Goal: Connect with others: Connect with others

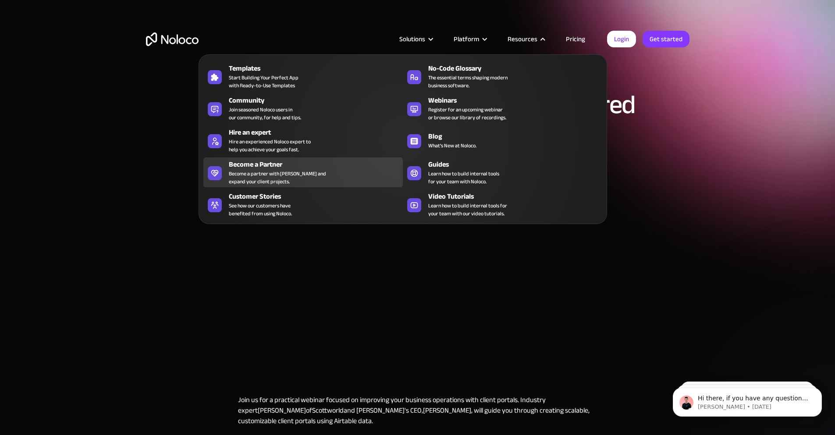
click at [246, 174] on div "Become a partner with Noloco and expand your client projects." at bounding box center [277, 178] width 97 height 16
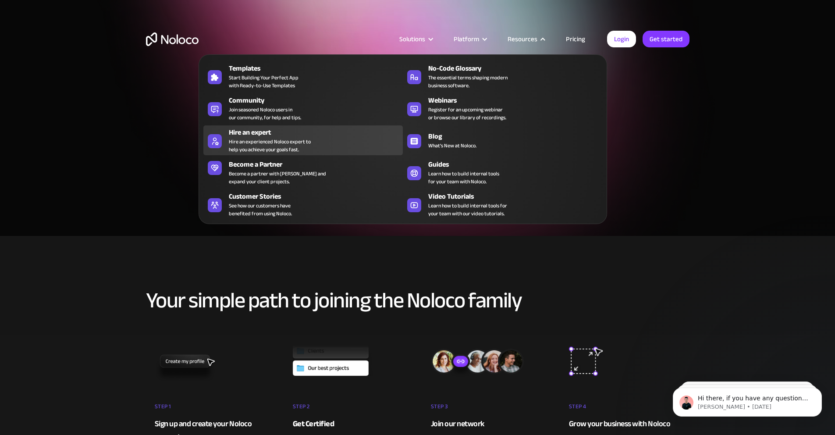
click at [266, 149] on div "Hire an experienced Noloco expert to help you achieve your goals fast." at bounding box center [270, 146] width 82 height 16
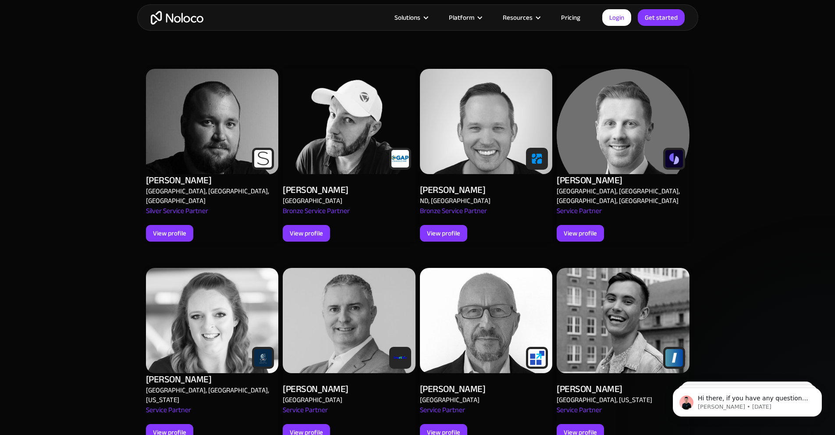
scroll to position [381, 0]
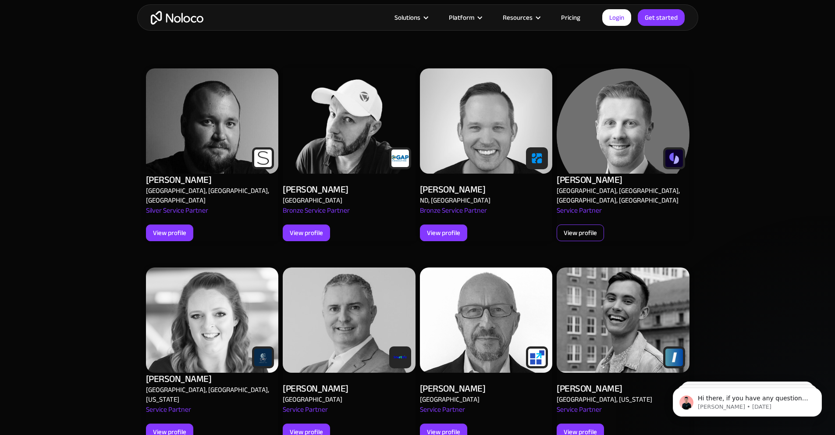
click at [583, 227] on div "View profile" at bounding box center [580, 232] width 33 height 11
